Goal: Task Accomplishment & Management: Use online tool/utility

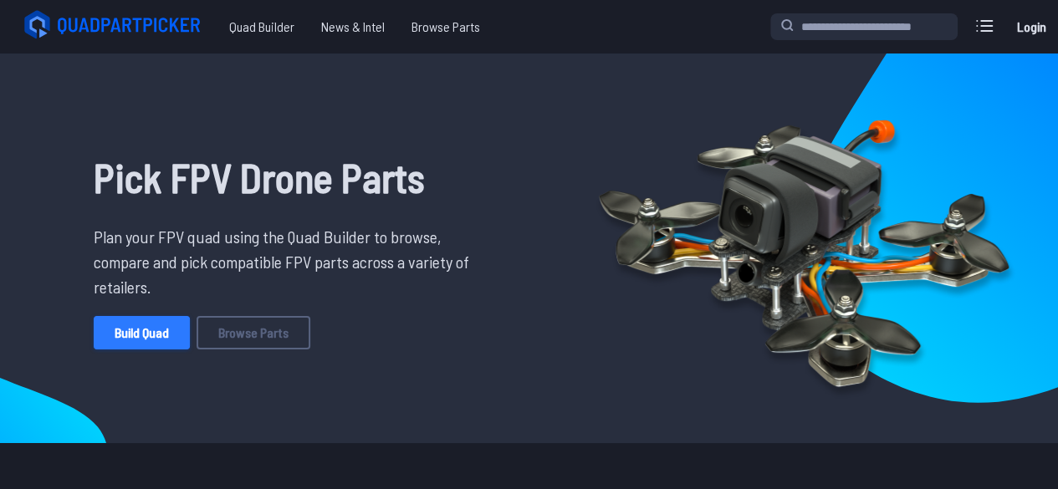
click at [146, 329] on link "Build Quad" at bounding box center [142, 332] width 96 height 33
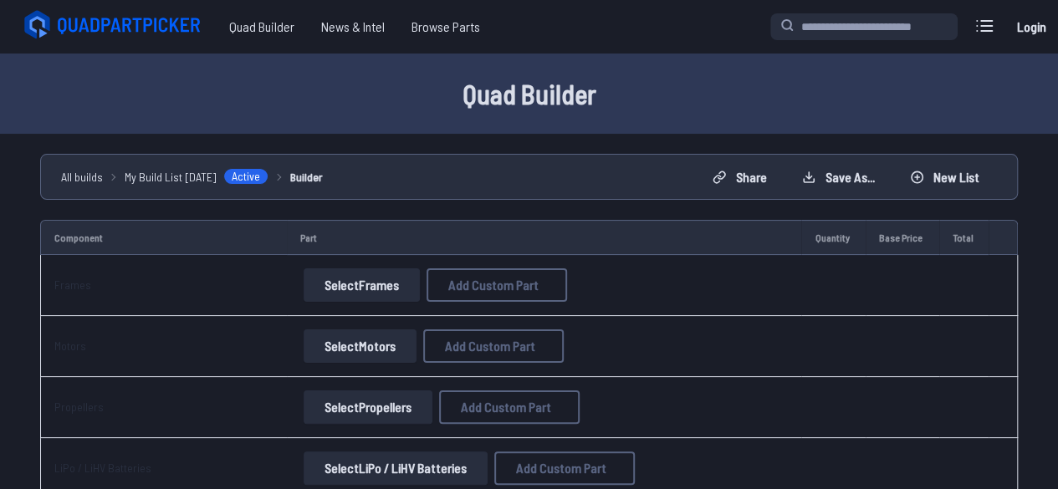
click at [341, 273] on button "Select Frames" at bounding box center [362, 284] width 116 height 33
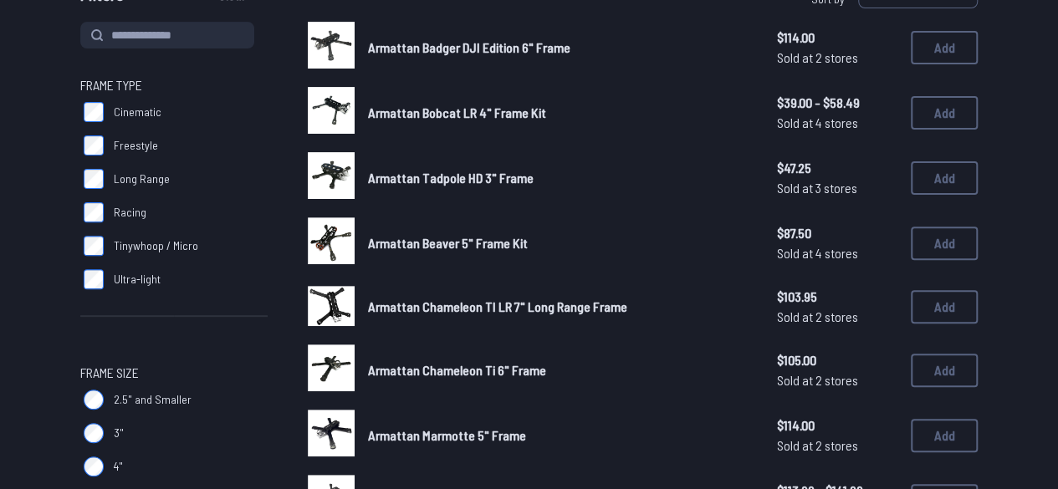
scroll to position [251, 0]
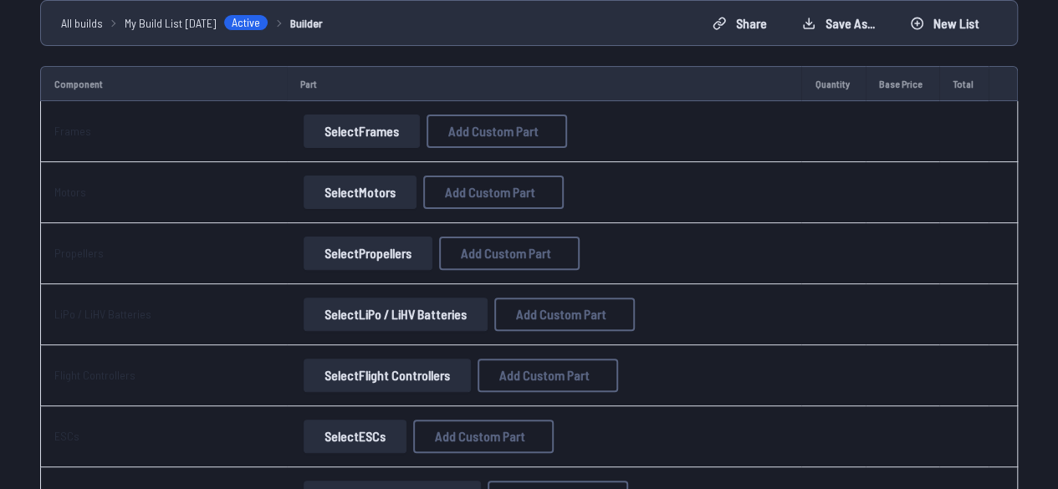
scroll to position [320, 0]
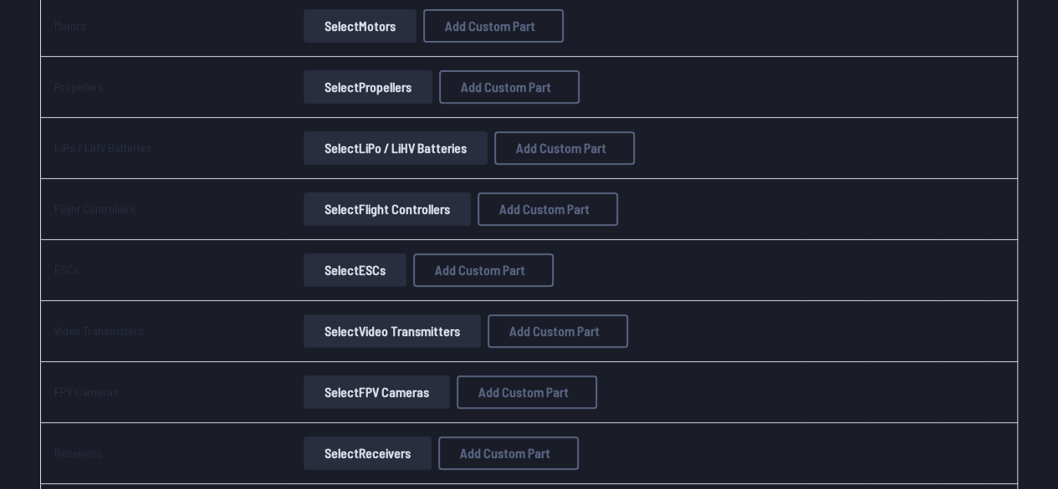
click at [379, 268] on button "Select ESCs" at bounding box center [355, 269] width 103 height 33
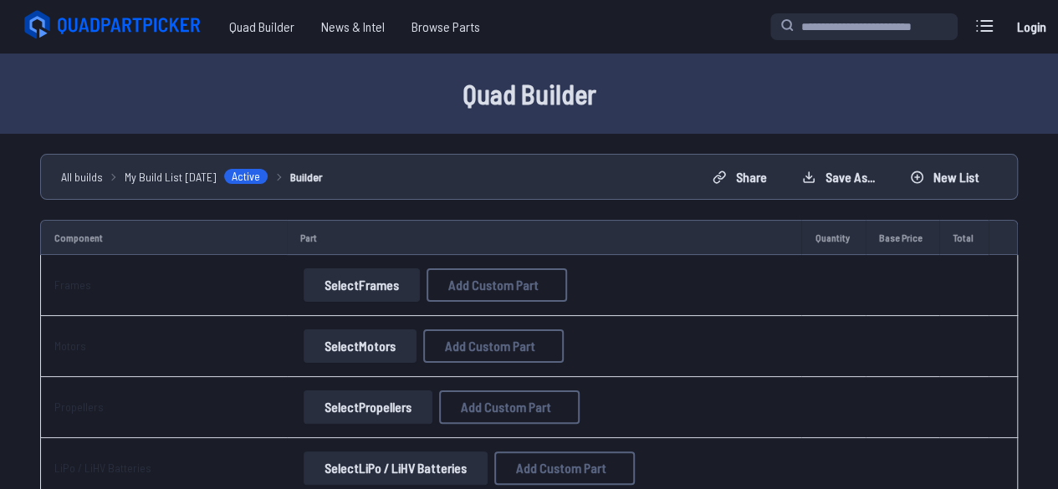
scroll to position [320, 0]
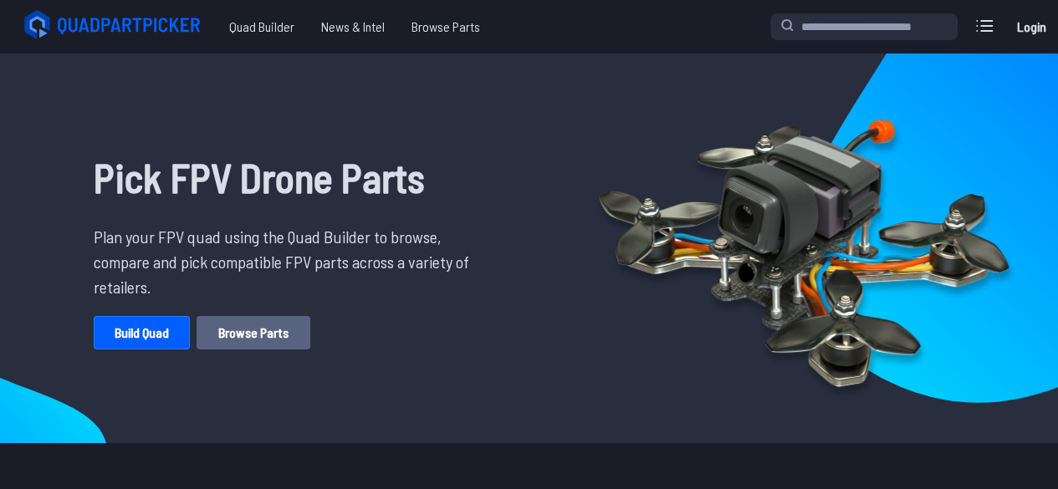
click at [200, 335] on link "Browse Parts" at bounding box center [254, 332] width 114 height 33
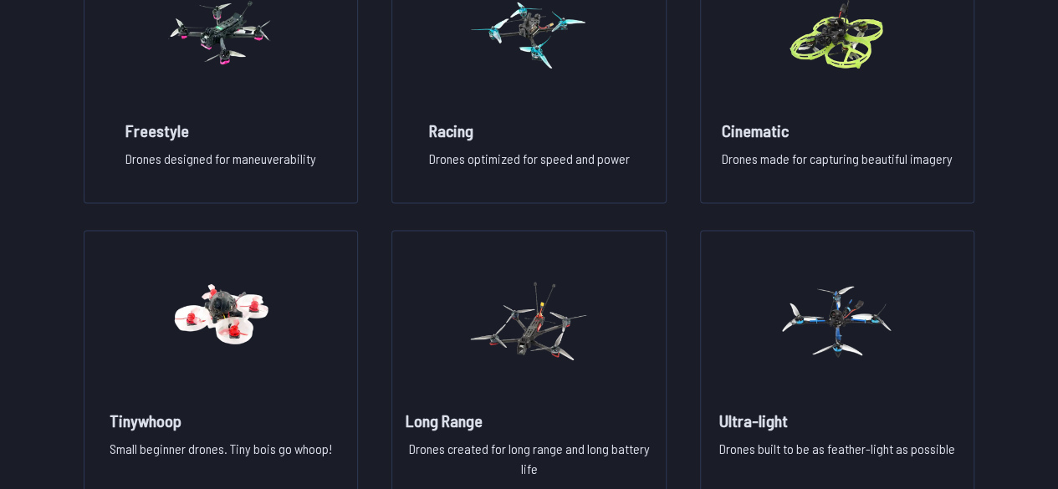
scroll to position [1254, 0]
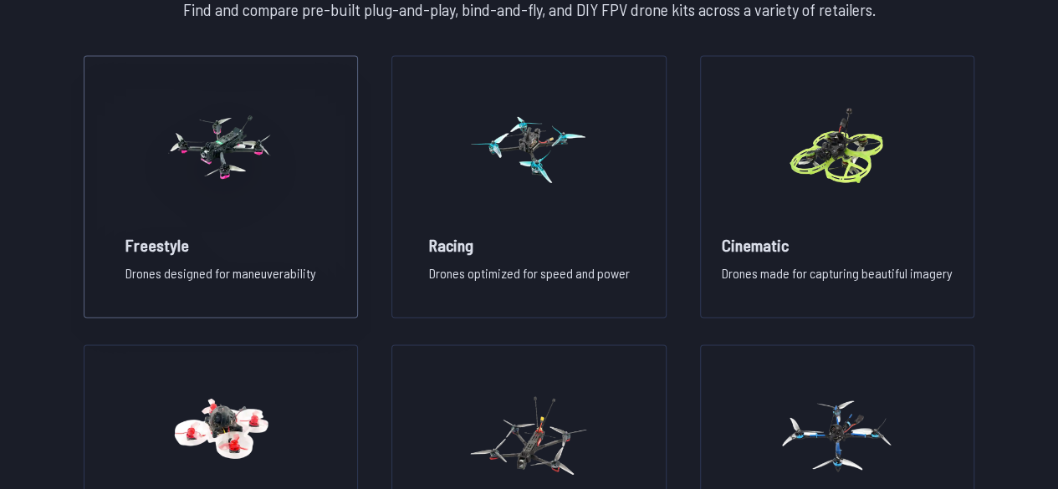
click at [195, 261] on div "Freestyle Drones designed for maneuverability" at bounding box center [220, 265] width 217 height 64
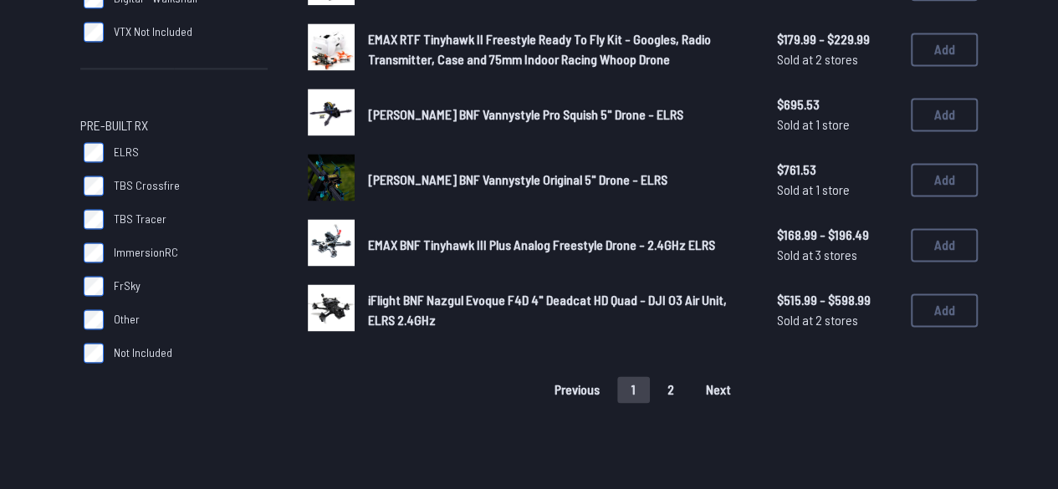
scroll to position [1254, 0]
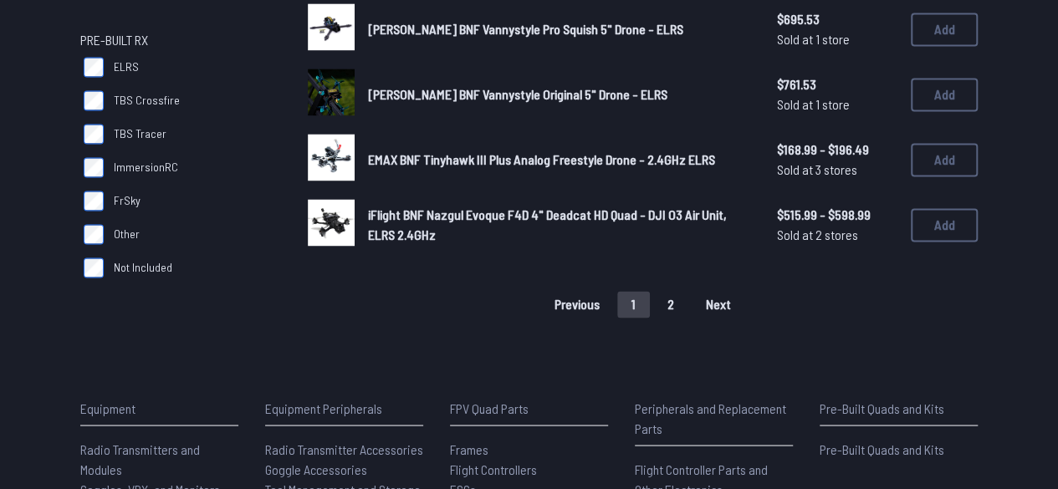
click at [112, 34] on span "Pre-Built RX" at bounding box center [114, 40] width 68 height 20
click at [111, 67] on label "ELRS" at bounding box center [173, 66] width 187 height 33
click at [107, 65] on label "ELRS" at bounding box center [173, 66] width 187 height 33
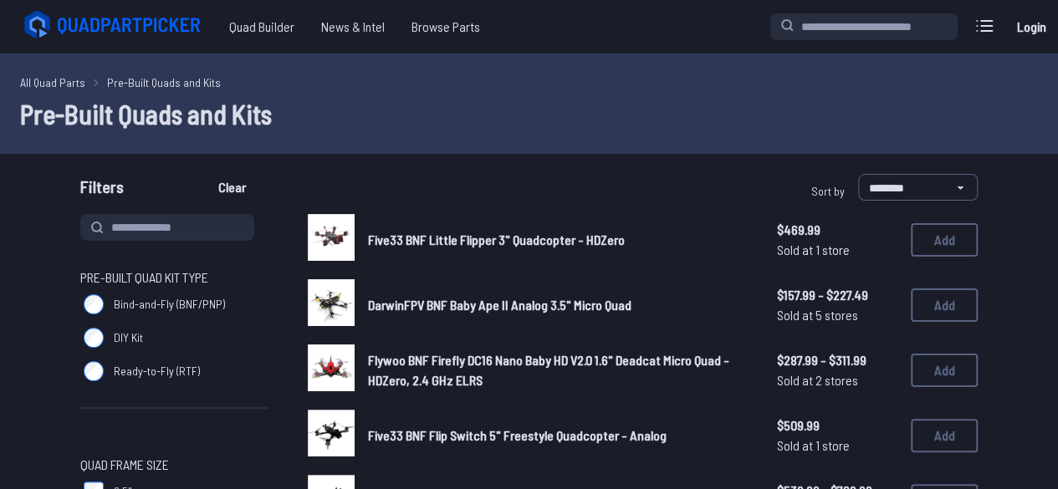
scroll to position [1254, 0]
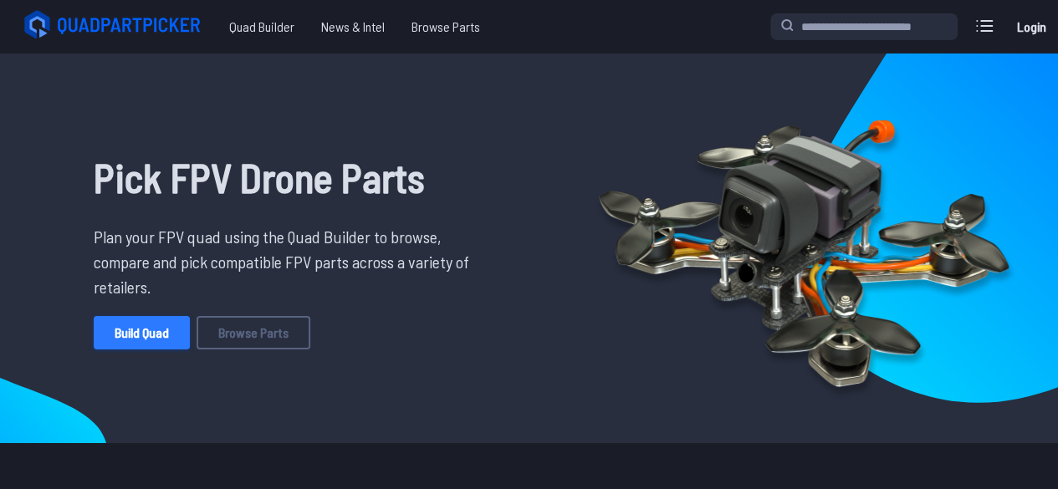
click at [152, 349] on link "Build Quad" at bounding box center [142, 332] width 96 height 33
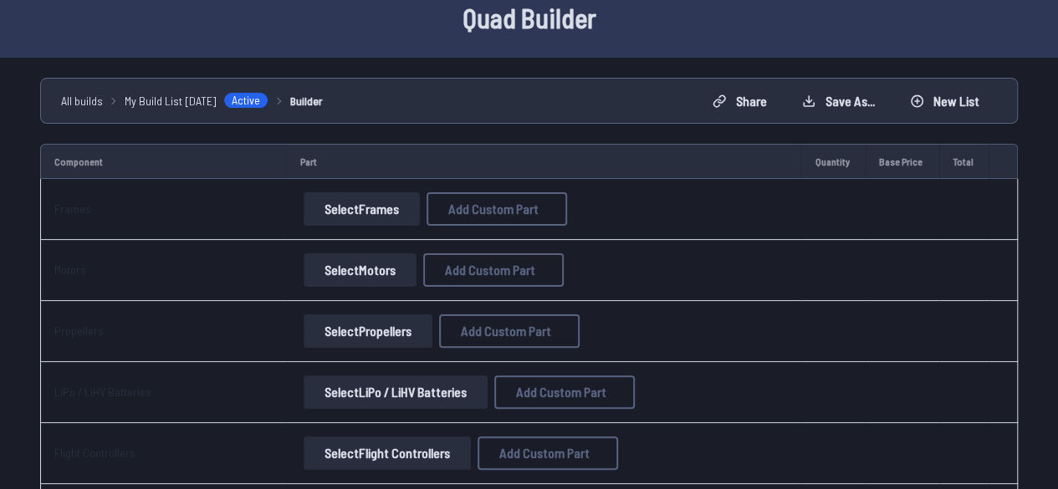
scroll to position [167, 0]
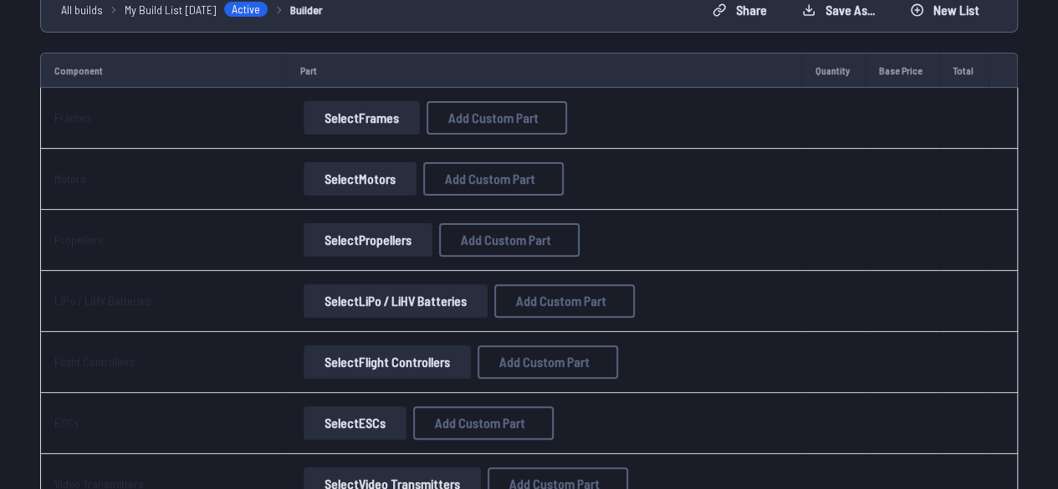
click at [355, 177] on button "Select Motors" at bounding box center [360, 178] width 113 height 33
click at [387, 179] on button "Select Motors" at bounding box center [360, 178] width 113 height 33
click at [341, 174] on button "Select Motors" at bounding box center [360, 178] width 113 height 33
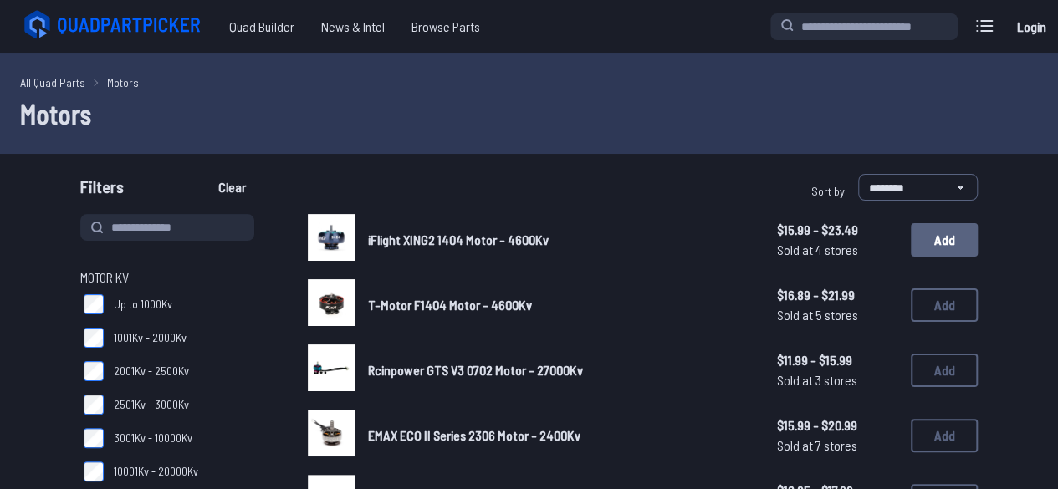
click at [913, 243] on button "Add" at bounding box center [944, 239] width 67 height 33
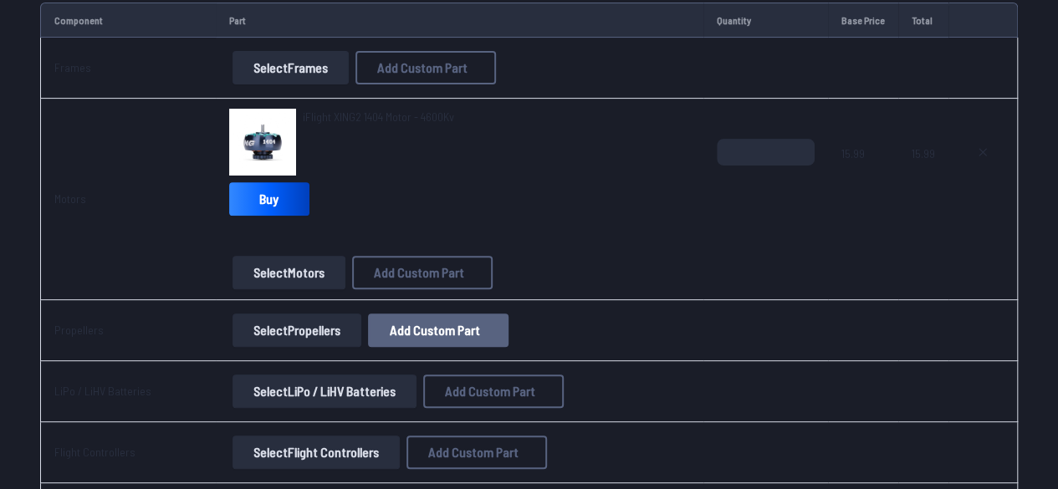
scroll to position [251, 0]
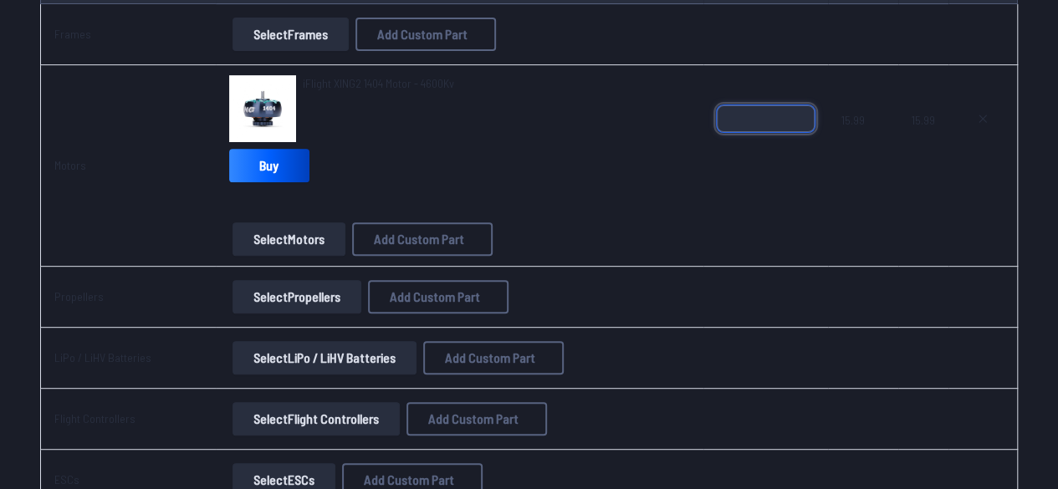
click at [785, 109] on input "*" at bounding box center [766, 118] width 98 height 27
click at [799, 109] on input "*" at bounding box center [766, 118] width 98 height 27
type input "*"
click at [799, 109] on input "*" at bounding box center [766, 118] width 98 height 27
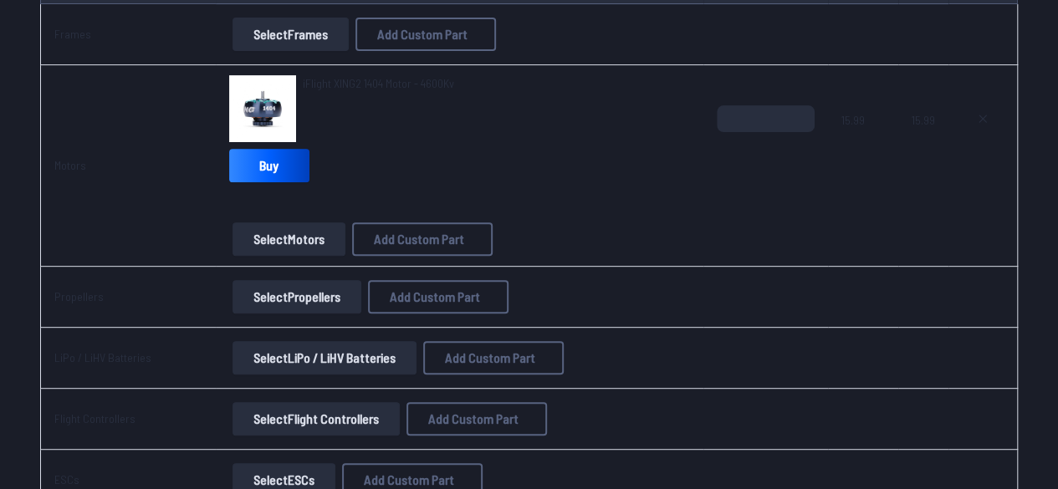
click at [393, 166] on div "iFlight XING2 1404 Motor - 4600Kv Buy" at bounding box center [459, 132] width 461 height 114
click at [289, 296] on button "Select Propellers" at bounding box center [295, 296] width 129 height 33
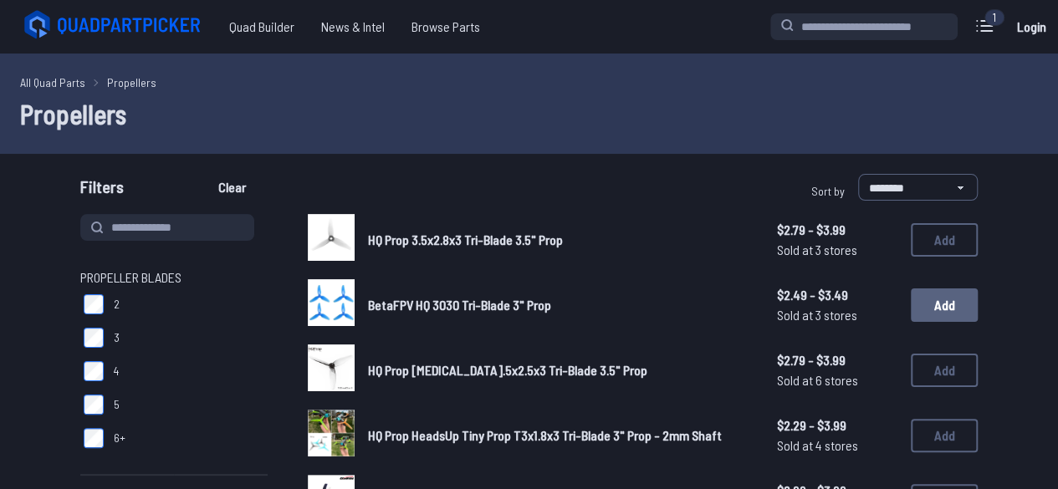
click at [925, 309] on button "Add" at bounding box center [944, 304] width 67 height 33
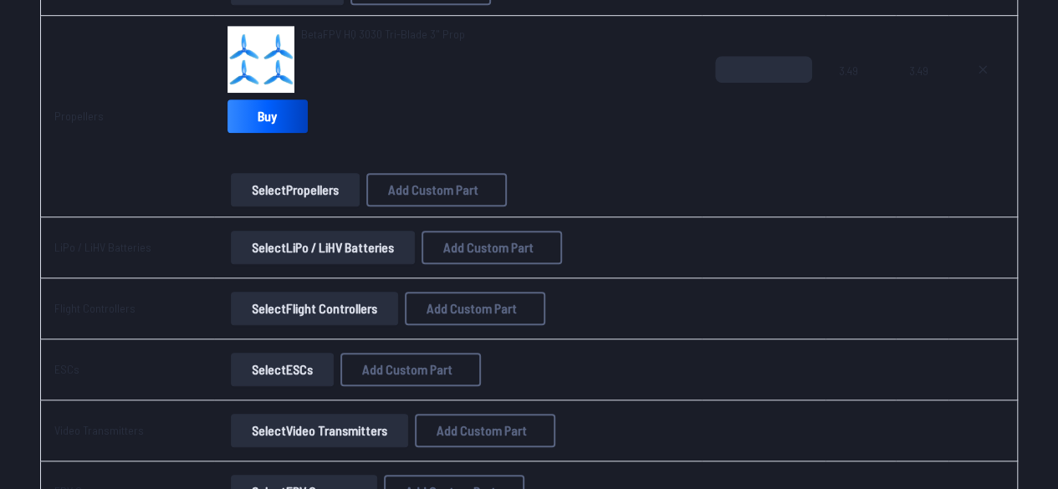
scroll to position [502, 0]
click at [345, 253] on button "Select LiPo / LiHV Batteries" at bounding box center [323, 247] width 184 height 33
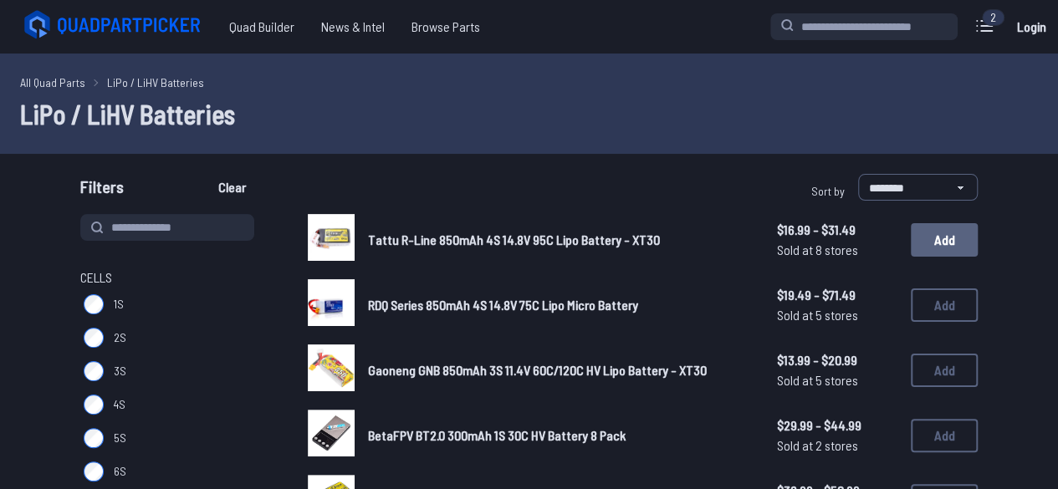
click at [937, 238] on button "Add" at bounding box center [944, 239] width 67 height 33
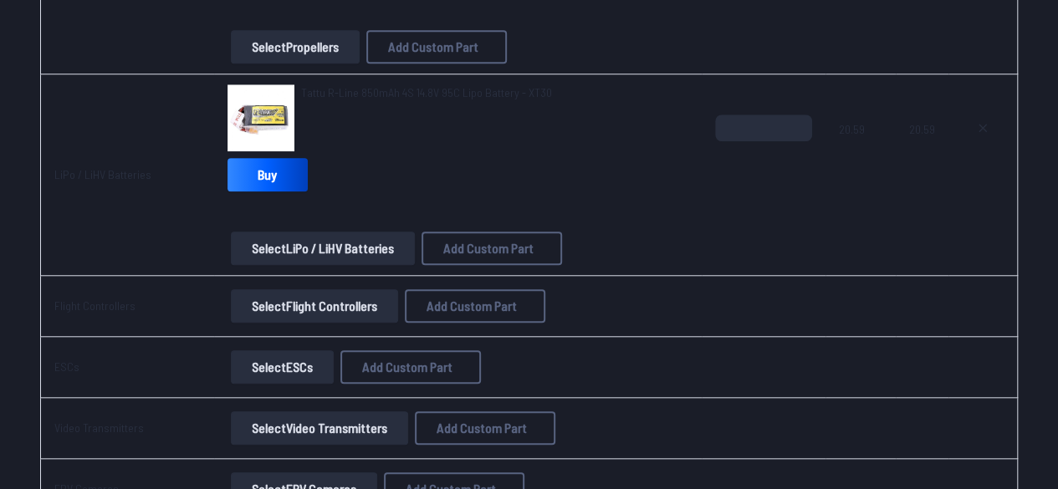
scroll to position [669, 0]
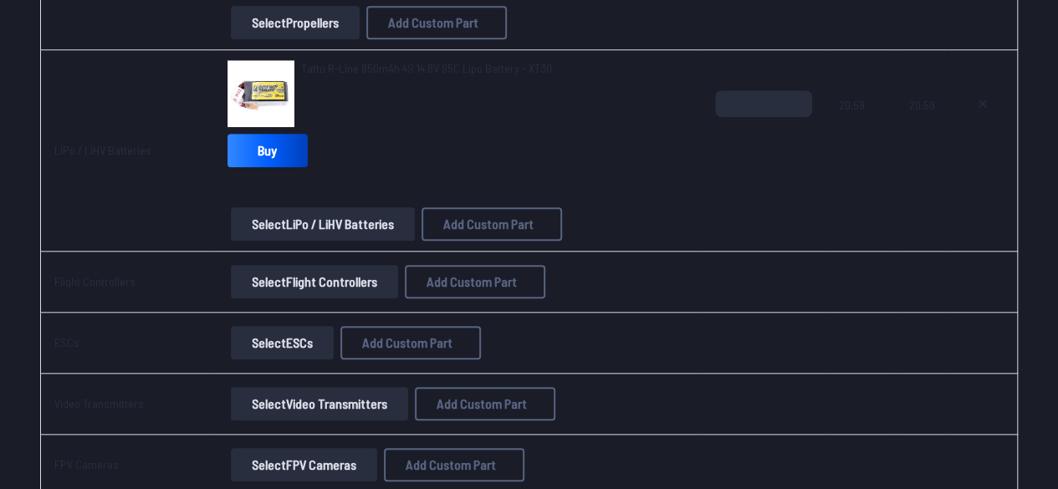
click at [345, 280] on button "Select Flight Controllers" at bounding box center [314, 281] width 167 height 33
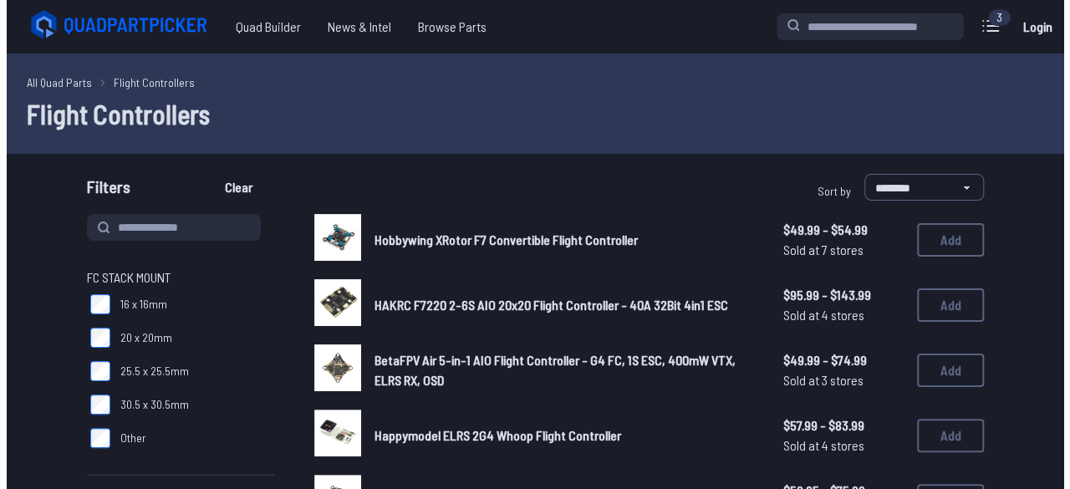
scroll to position [669, 0]
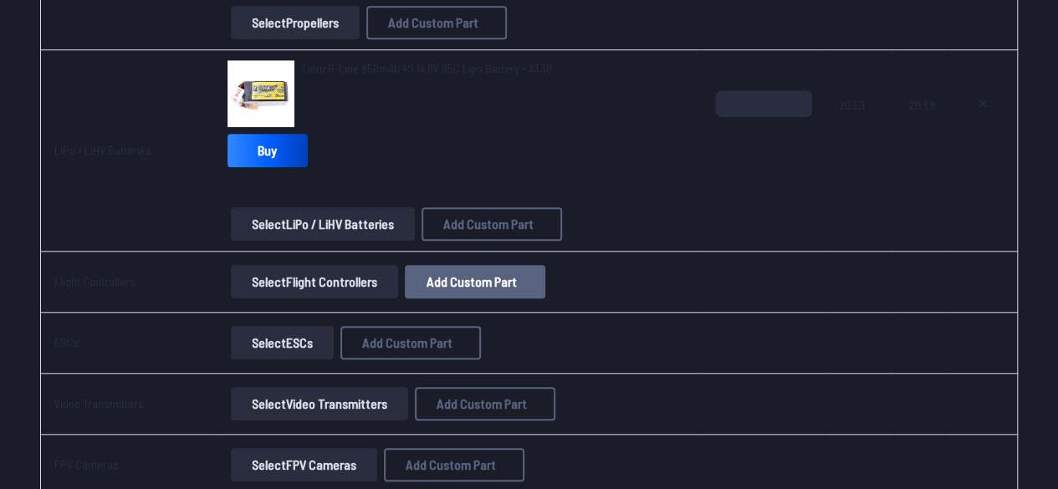
click at [475, 282] on span "Add Custom Part" at bounding box center [471, 281] width 90 height 13
select select "**********"
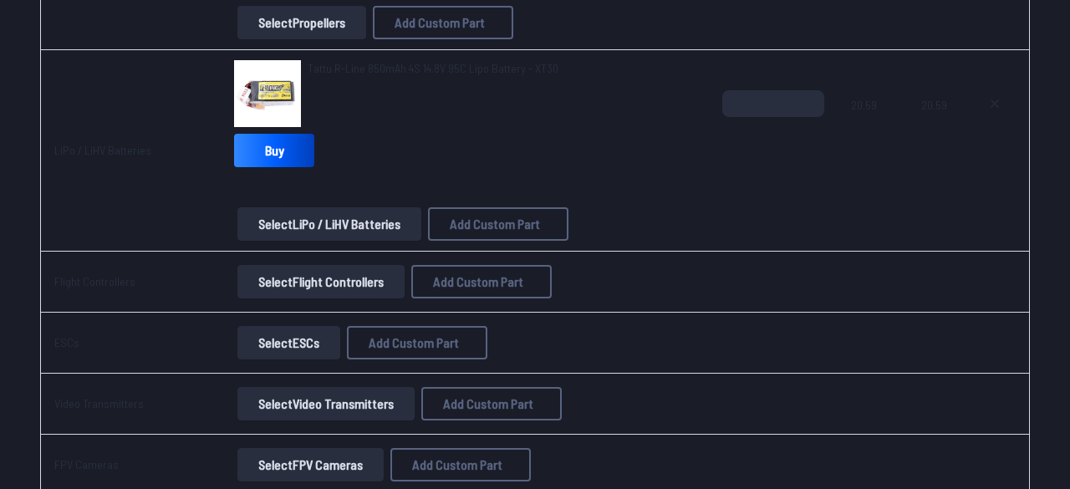
click at [416, 159] on input at bounding box center [535, 166] width 355 height 36
click at [425, 254] on div "Part name* Brand / Manufacturer Price * Link Category" at bounding box center [536, 293] width 386 height 376
click at [425, 242] on input at bounding box center [535, 235] width 355 height 36
click at [421, 257] on input at bounding box center [535, 258] width 355 height 36
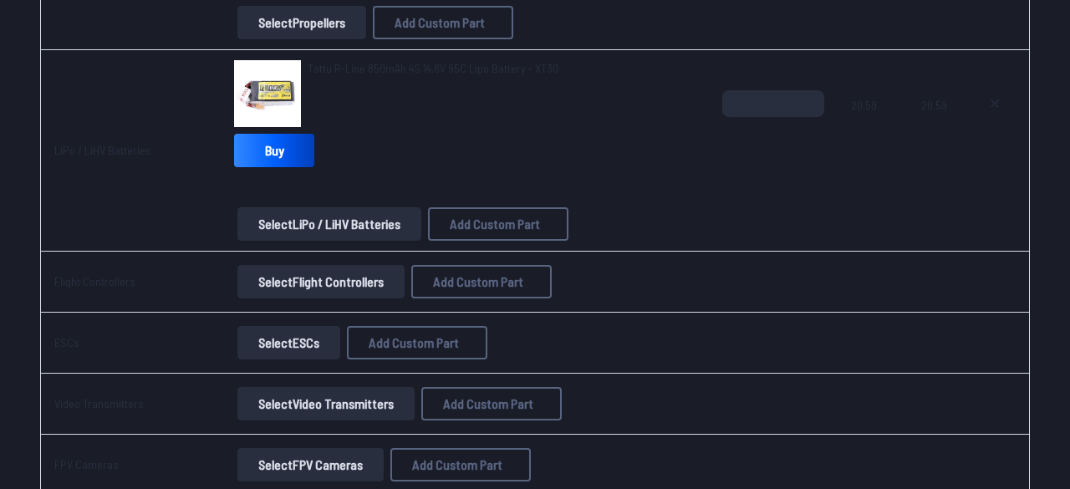
paste input "**********"
type input "**********"
click at [664, 424] on button "Add Custom Part" at bounding box center [659, 412] width 107 height 24
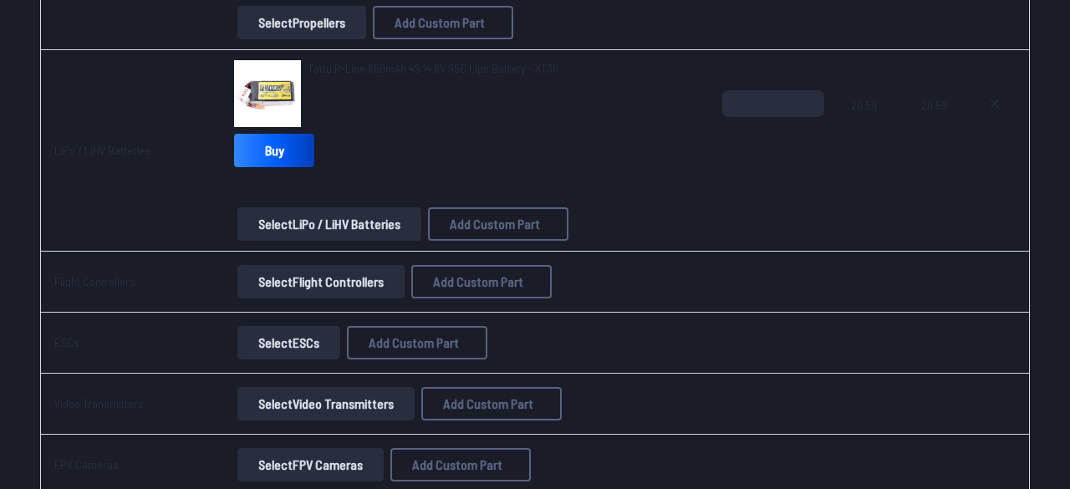
paste input "**********"
type input "**********"
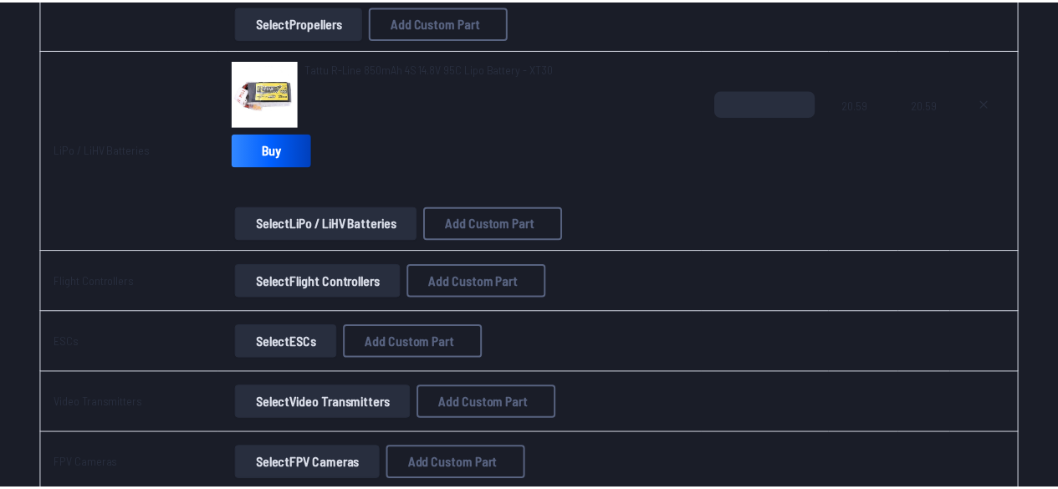
scroll to position [0, 0]
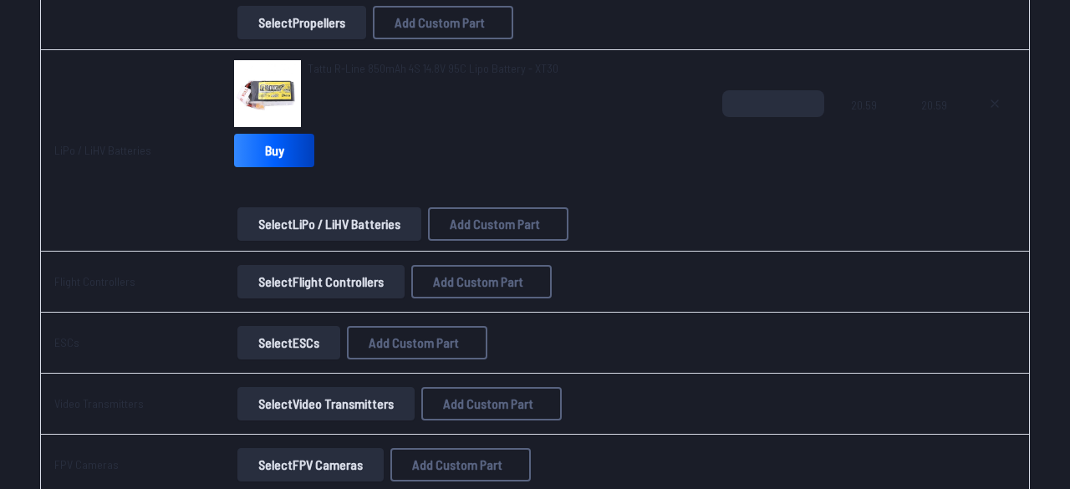
click at [631, 424] on button "Add Custom Part" at bounding box center [659, 412] width 107 height 24
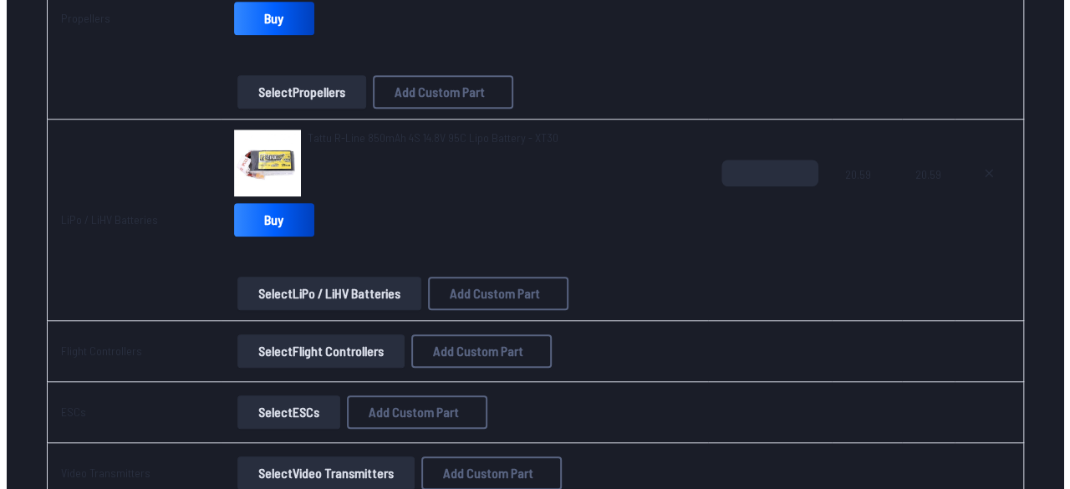
scroll to position [585, 0]
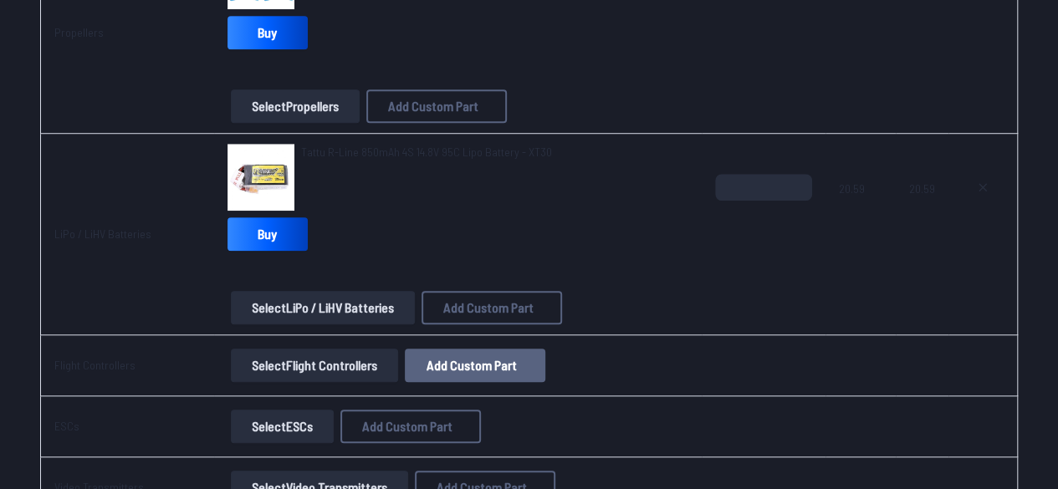
click at [450, 368] on span "Add Custom Part" at bounding box center [471, 365] width 90 height 13
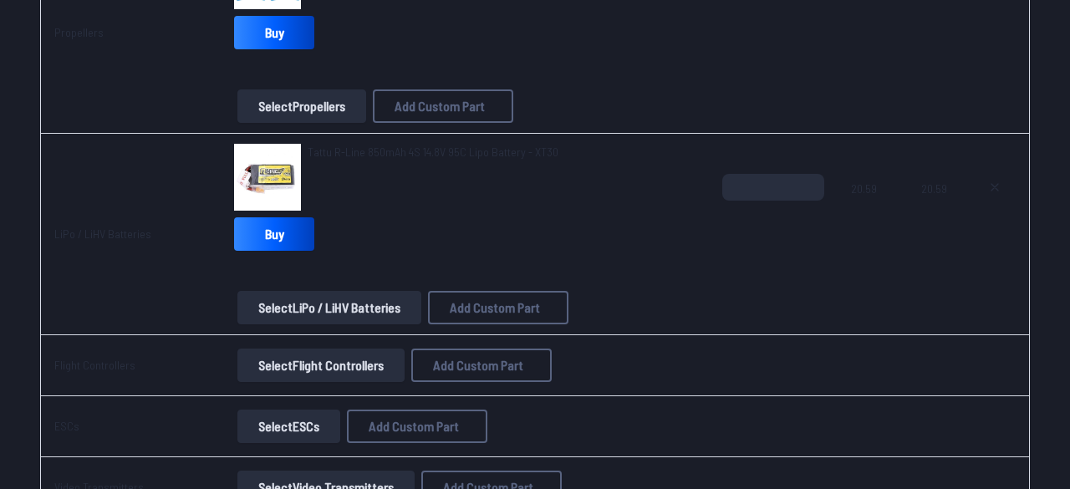
scroll to position [0, 0]
click at [502, 233] on input at bounding box center [535, 235] width 355 height 36
type input "*****"
click at [672, 66] on button at bounding box center [692, 78] width 41 height 24
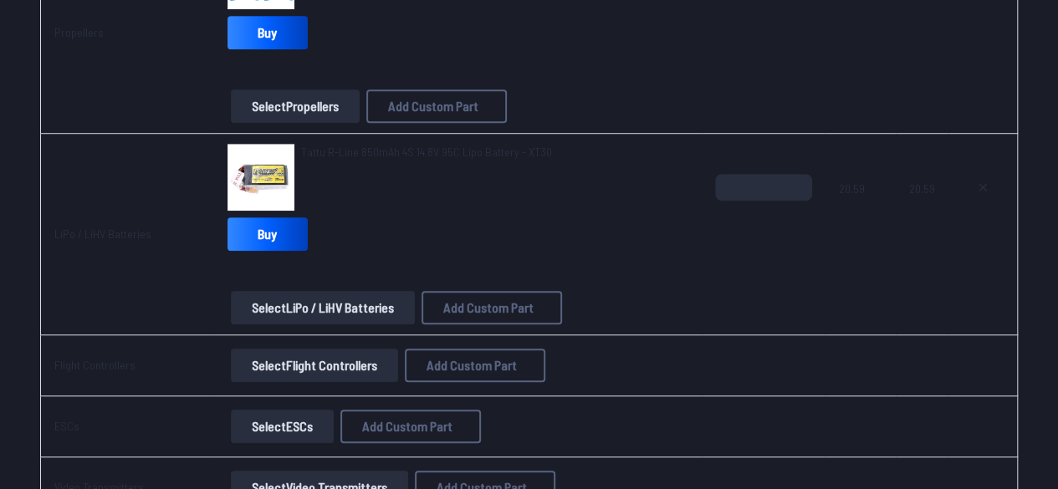
click at [459, 374] on button "Add Custom Part" at bounding box center [475, 365] width 140 height 33
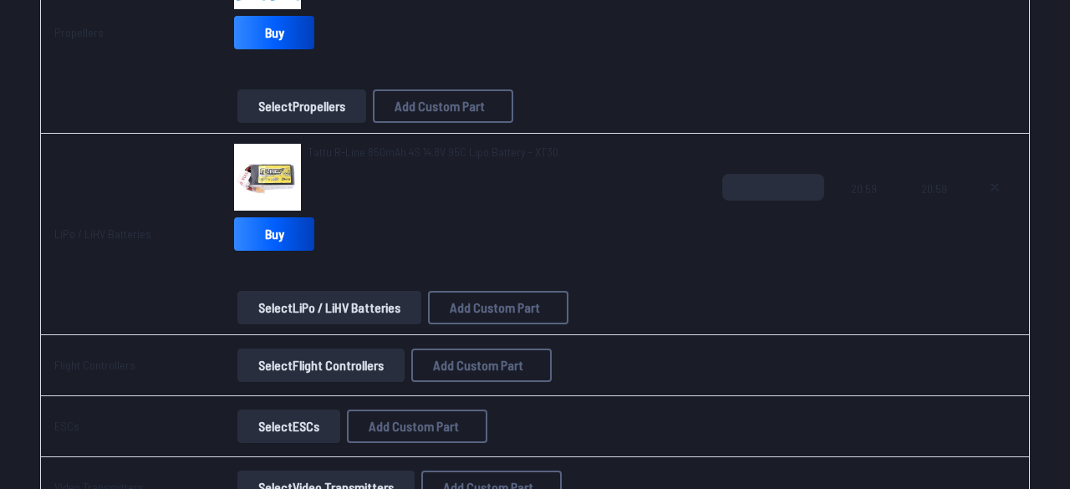
scroll to position [129, 0]
click at [707, 171] on input "****" at bounding box center [535, 189] width 355 height 36
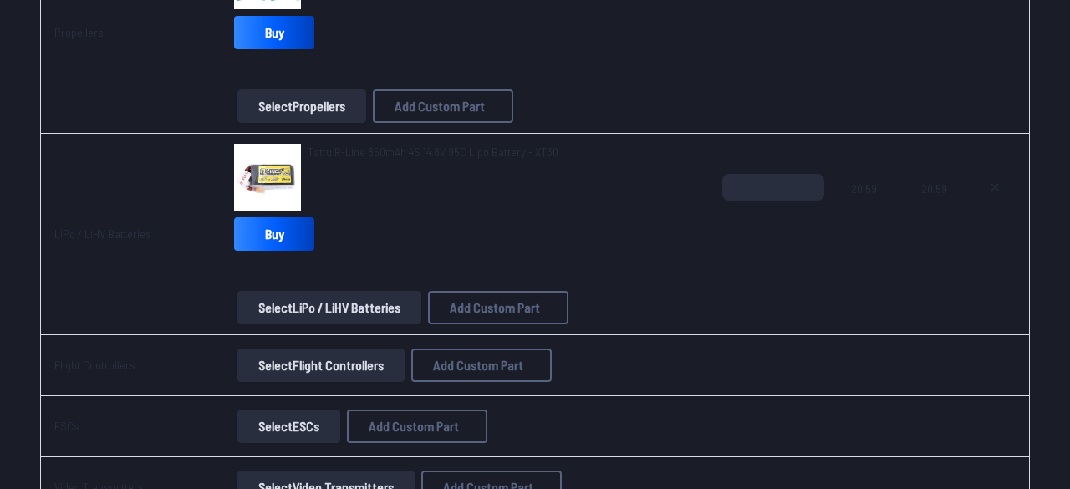
click at [707, 171] on input "****" at bounding box center [535, 189] width 355 height 36
click at [585, 181] on input "****" at bounding box center [535, 189] width 355 height 36
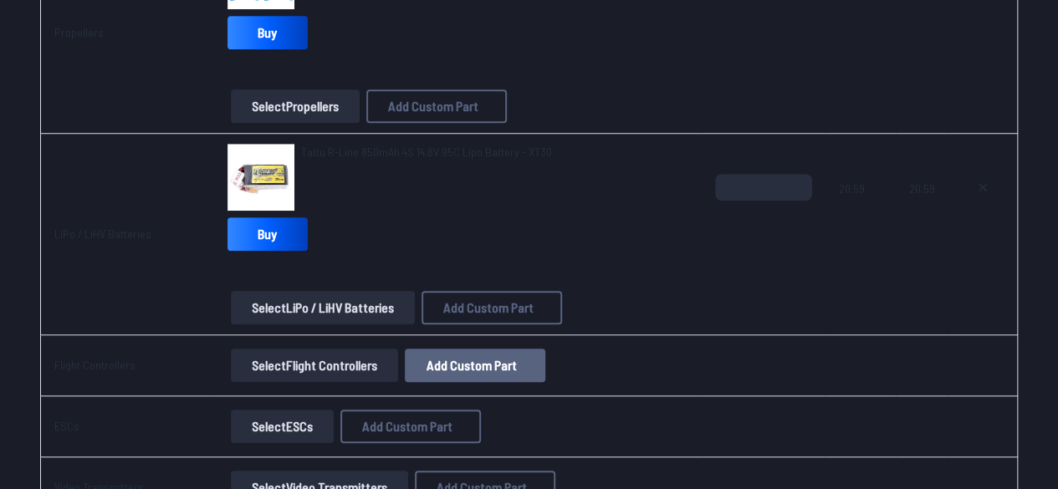
type input "***"
click at [488, 359] on span "Add Custom Part" at bounding box center [471, 365] width 90 height 13
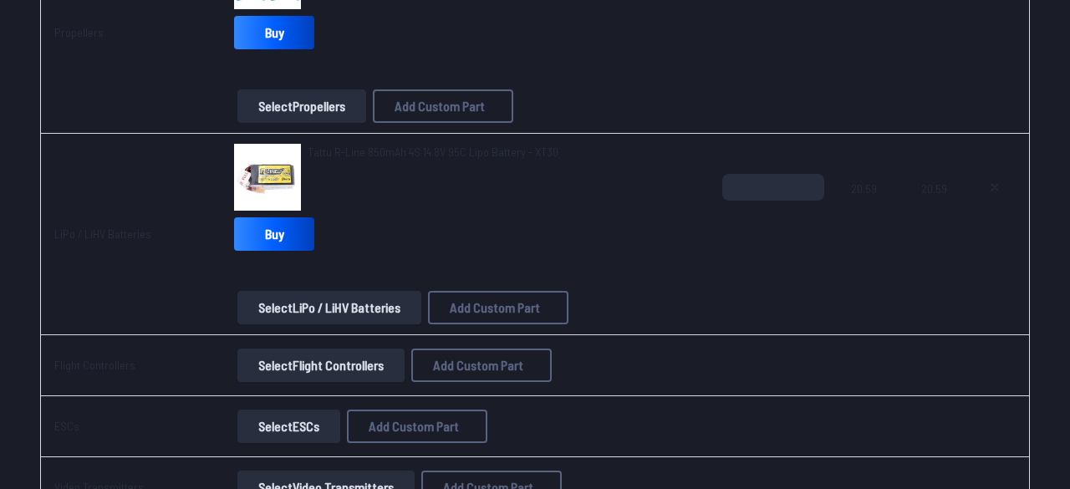
drag, startPoint x: 475, startPoint y: 170, endPoint x: 296, endPoint y: 176, distance: 179.1
click at [296, 176] on div "**********" at bounding box center [535, 244] width 1070 height 489
type input "*****"
click at [648, 417] on button "Add Custom Part" at bounding box center [659, 412] width 107 height 24
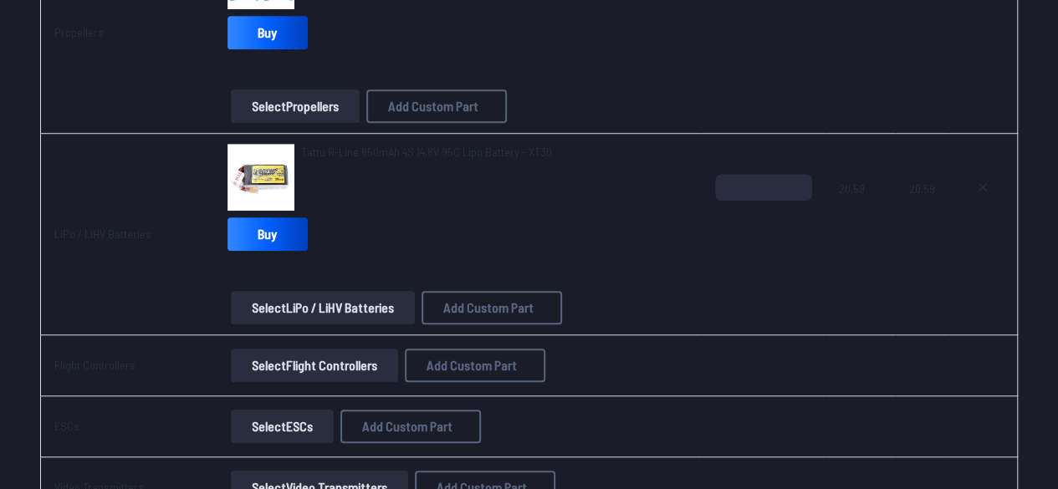
click at [333, 357] on button "Select Flight Controllers" at bounding box center [314, 365] width 167 height 33
click at [447, 362] on span "Add Custom Part" at bounding box center [471, 365] width 90 height 13
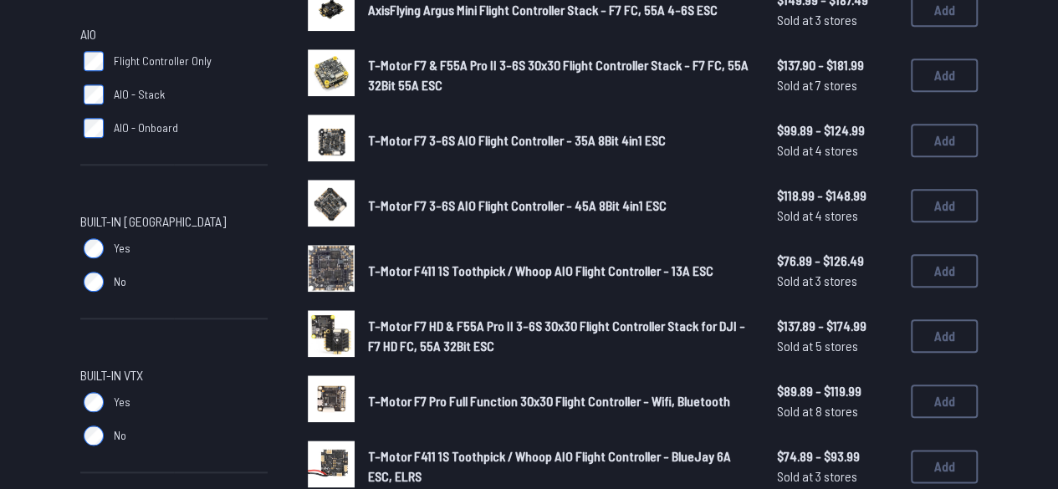
scroll to position [738, 0]
